Goal: Information Seeking & Learning: Learn about a topic

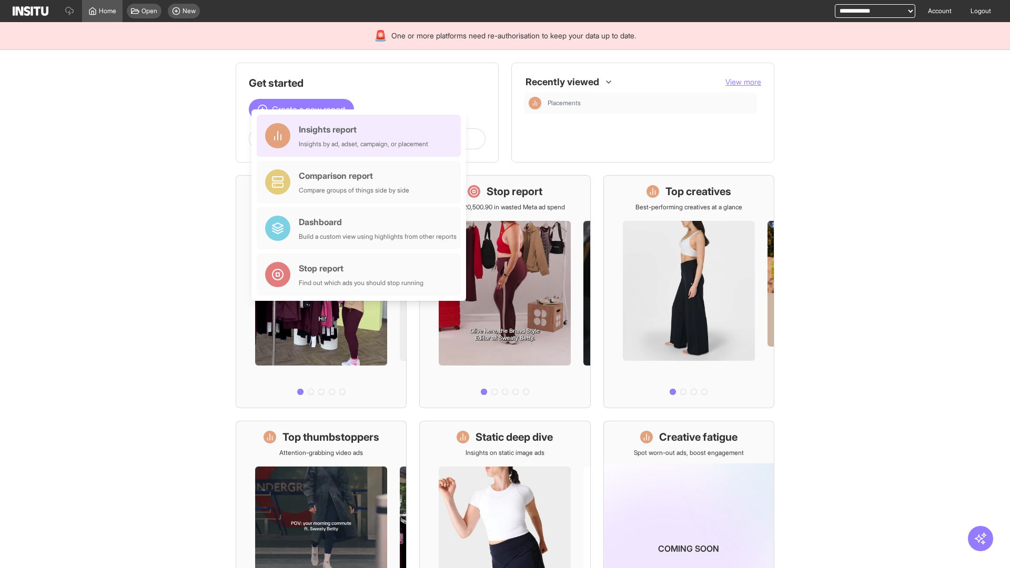
click at [362, 136] on div "Insights report Insights by ad, adset, campaign, or placement" at bounding box center [363, 135] width 129 height 25
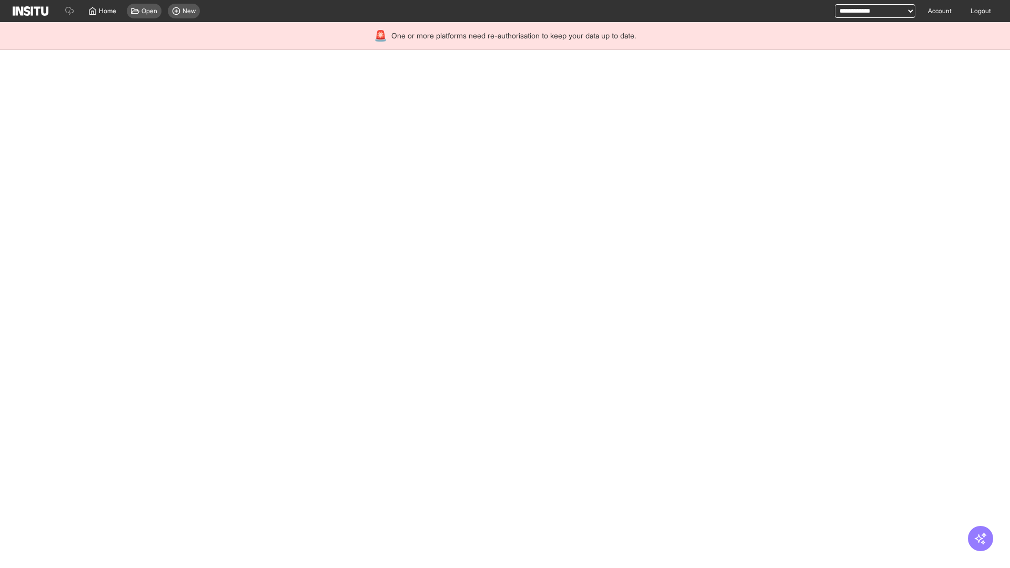
select select "**"
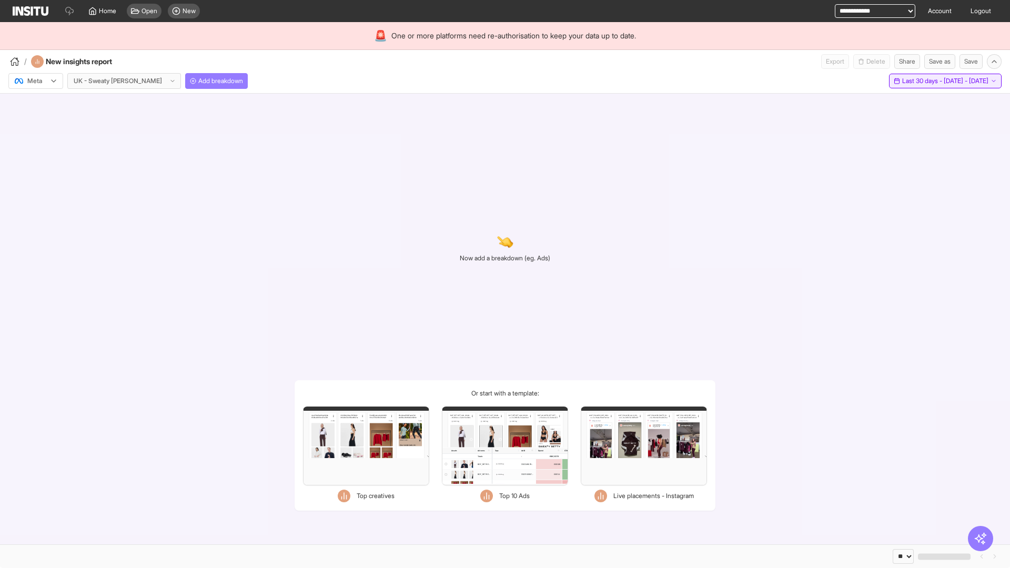
click at [921, 81] on span "Last 30 days - [DATE] - [DATE]" at bounding box center [946, 81] width 86 height 8
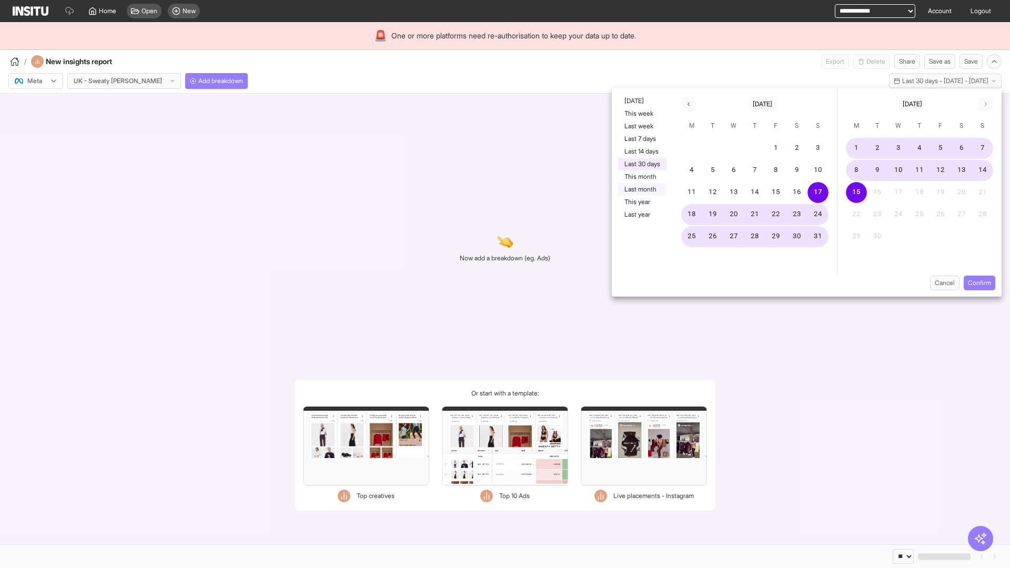
click at [641, 189] on button "Last month" at bounding box center [642, 189] width 48 height 13
